Goal: Download file/media

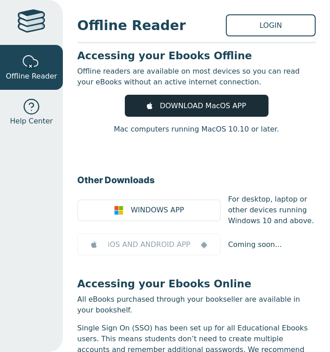
click at [231, 106] on span "DOWNLOAD MacOS APP" at bounding box center [203, 106] width 86 height 11
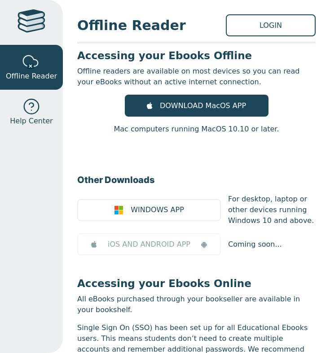
click at [222, 94] on main1 "Accessing your Ebooks Offline Offline readers are available on most devices so …" at bounding box center [196, 221] width 238 height 345
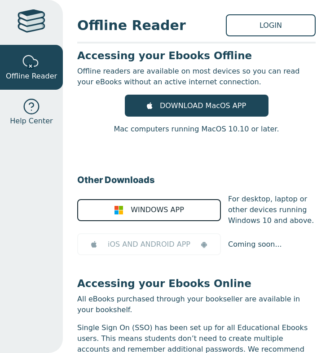
click at [180, 214] on span "WINDOWS APP" at bounding box center [157, 210] width 53 height 11
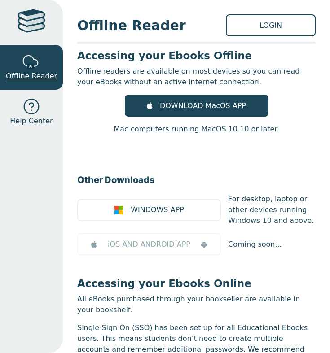
click at [11, 72] on span "Offline Reader" at bounding box center [31, 76] width 51 height 11
click at [37, 22] on div at bounding box center [31, 22] width 28 height 26
click at [30, 103] on div at bounding box center [31, 107] width 18 height 18
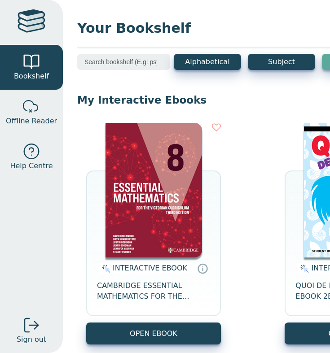
click at [83, 228] on div "INTERACTIVE EBOOK CAMBRIDGE ESSENTIAL MATHEMATICS FOR THE VICTORIAN CURRICULUM …" at bounding box center [270, 234] width 386 height 240
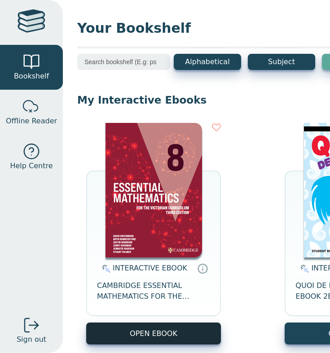
click at [156, 336] on button "OPEN EBOOK" at bounding box center [153, 334] width 135 height 22
